Goal: Ask a question

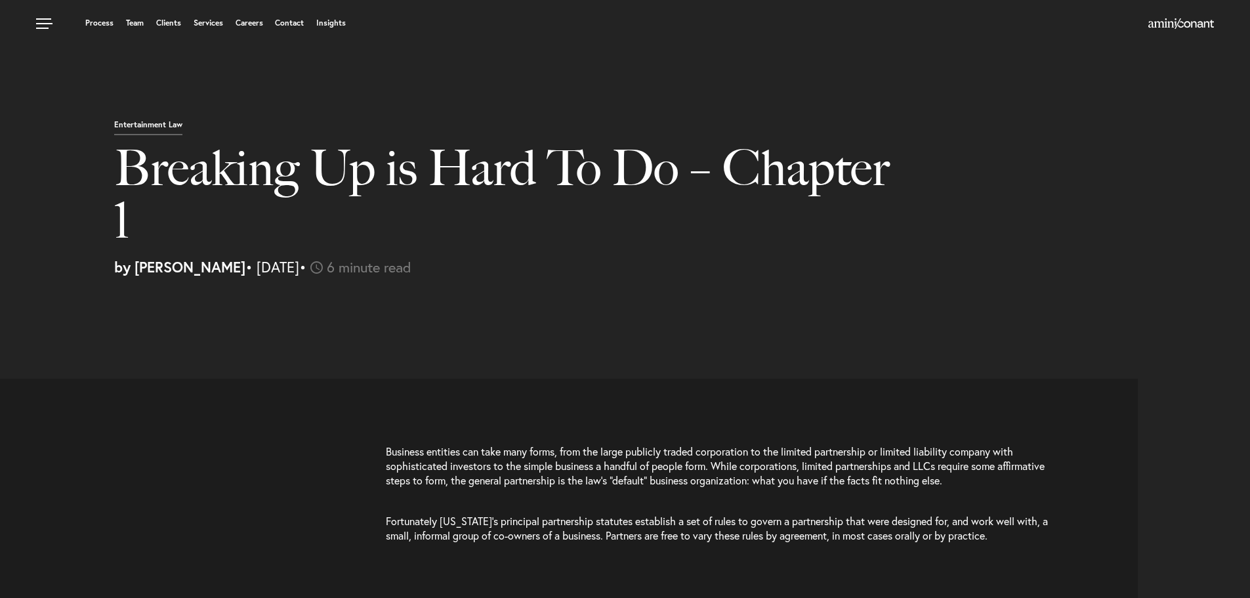
select select "US"
select select "Austin"
select select "Business and Civil Litigation"
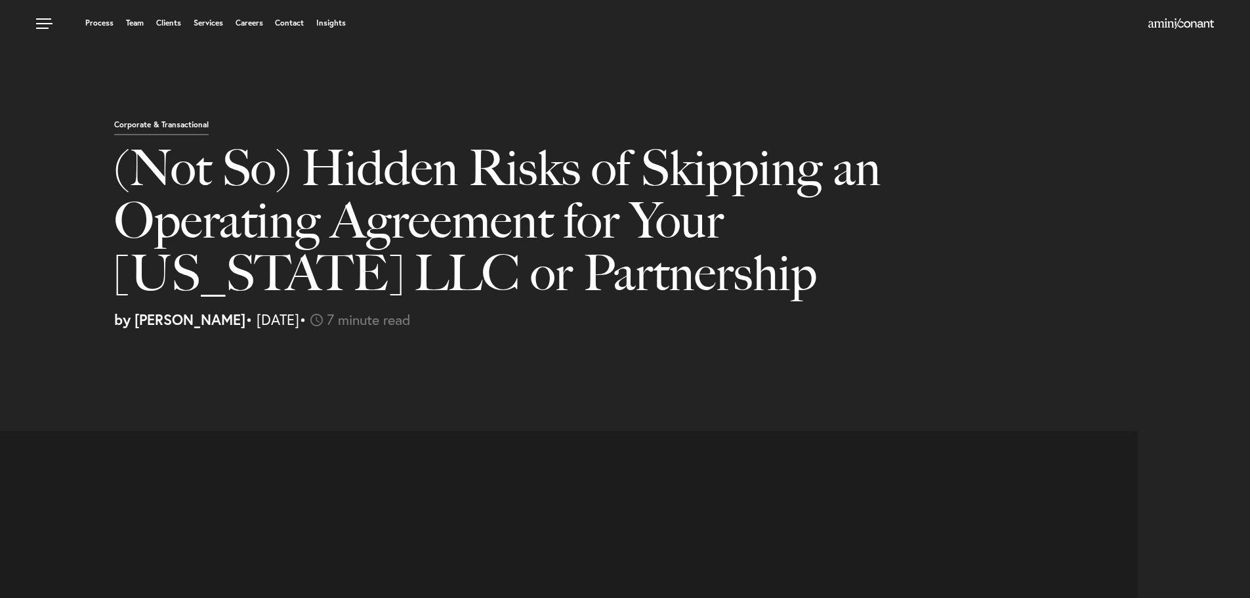
select select "US"
select select "Austin"
select select "Business and Civil Litigation"
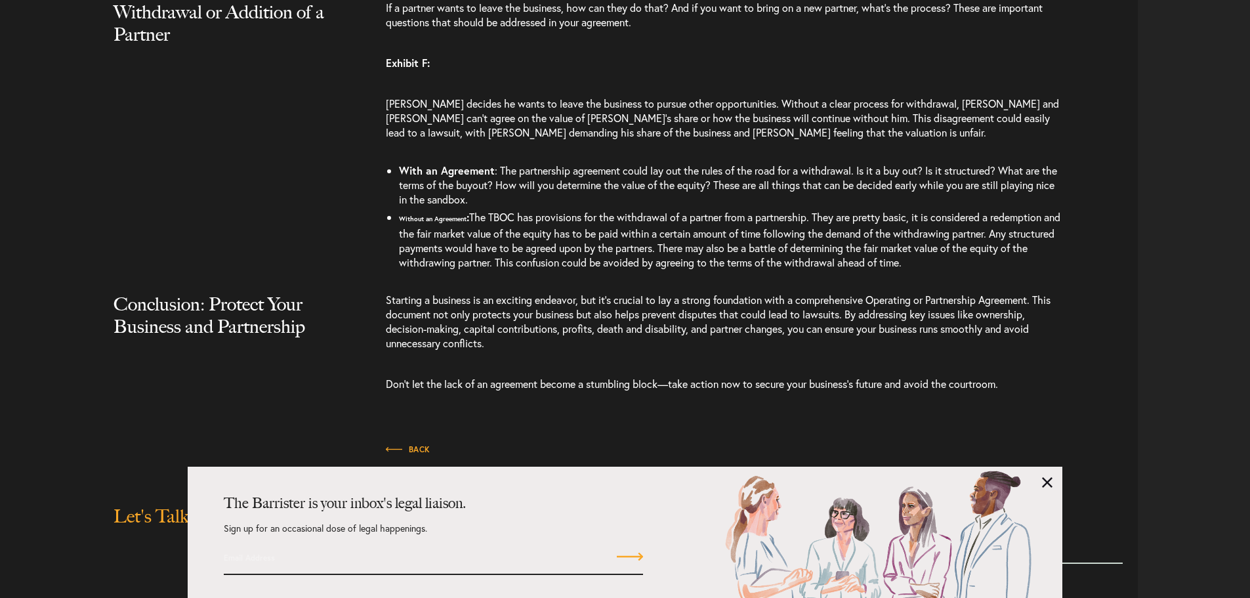
scroll to position [3121, 0]
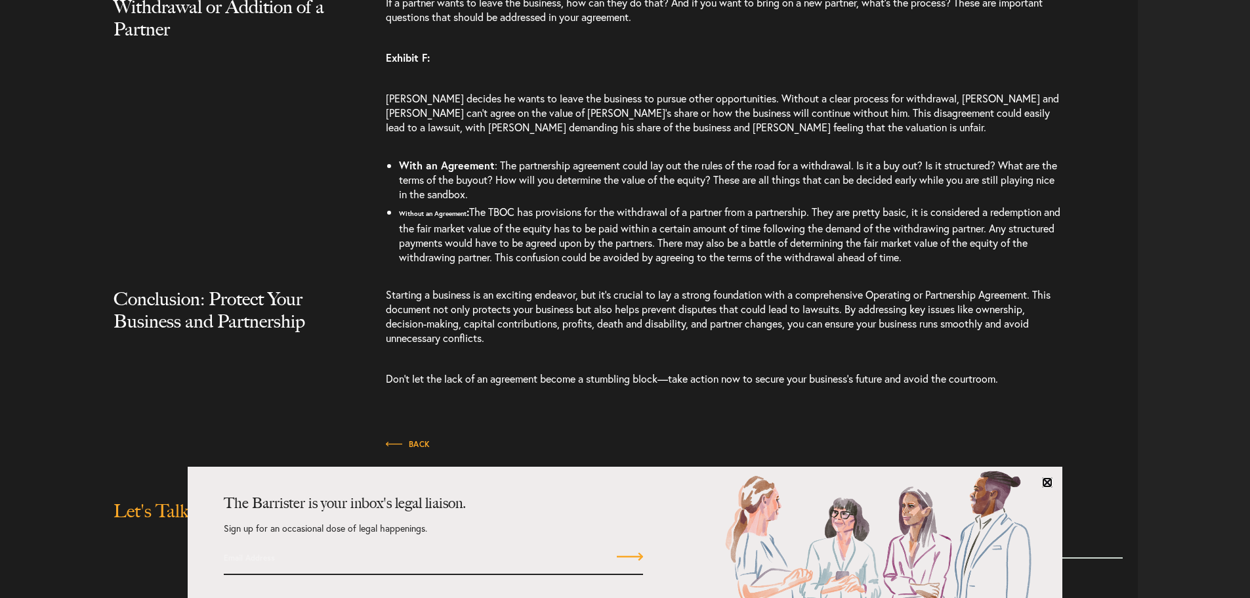
click at [1043, 482] on link at bounding box center [1047, 482] width 10 height 10
